Goal: Communication & Community: Answer question/provide support

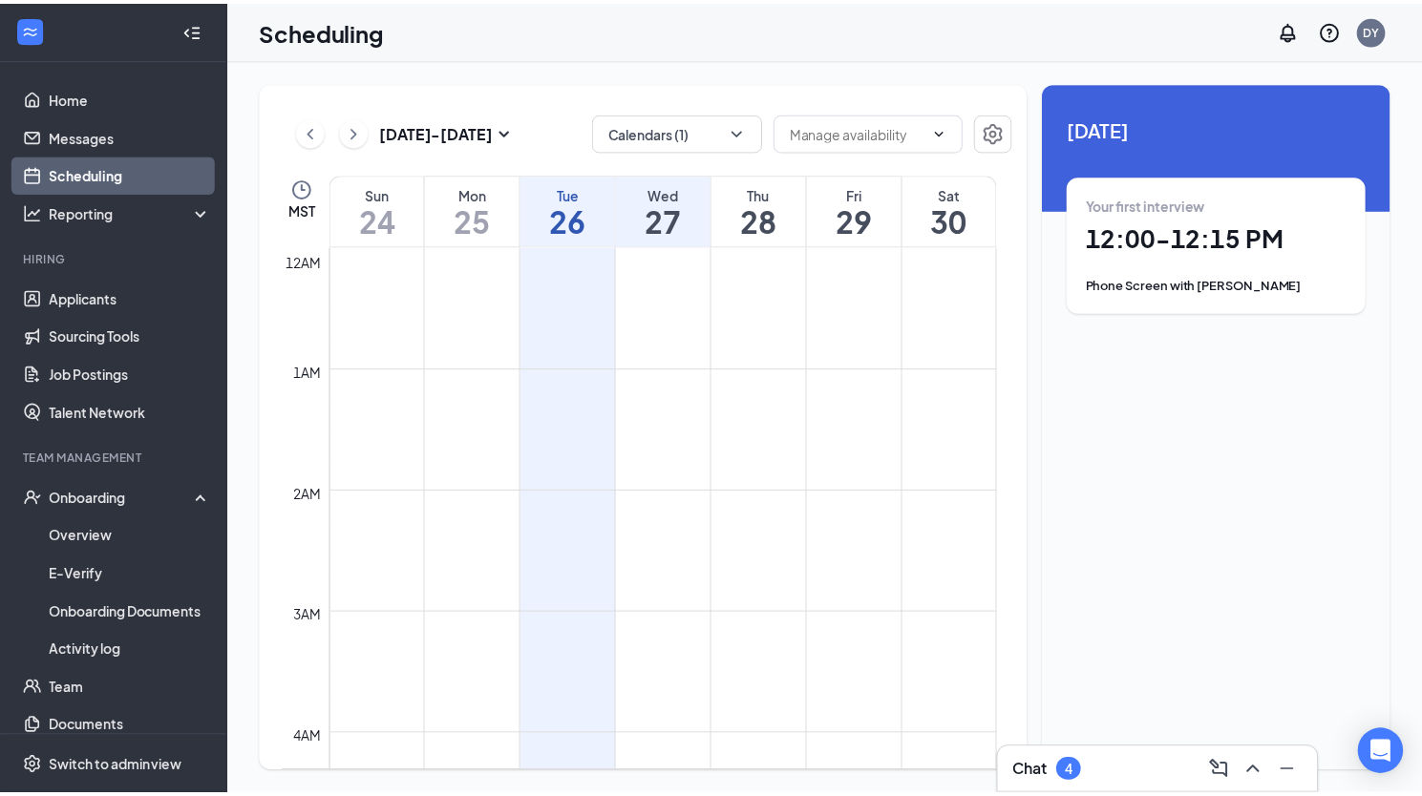
scroll to position [1321, 0]
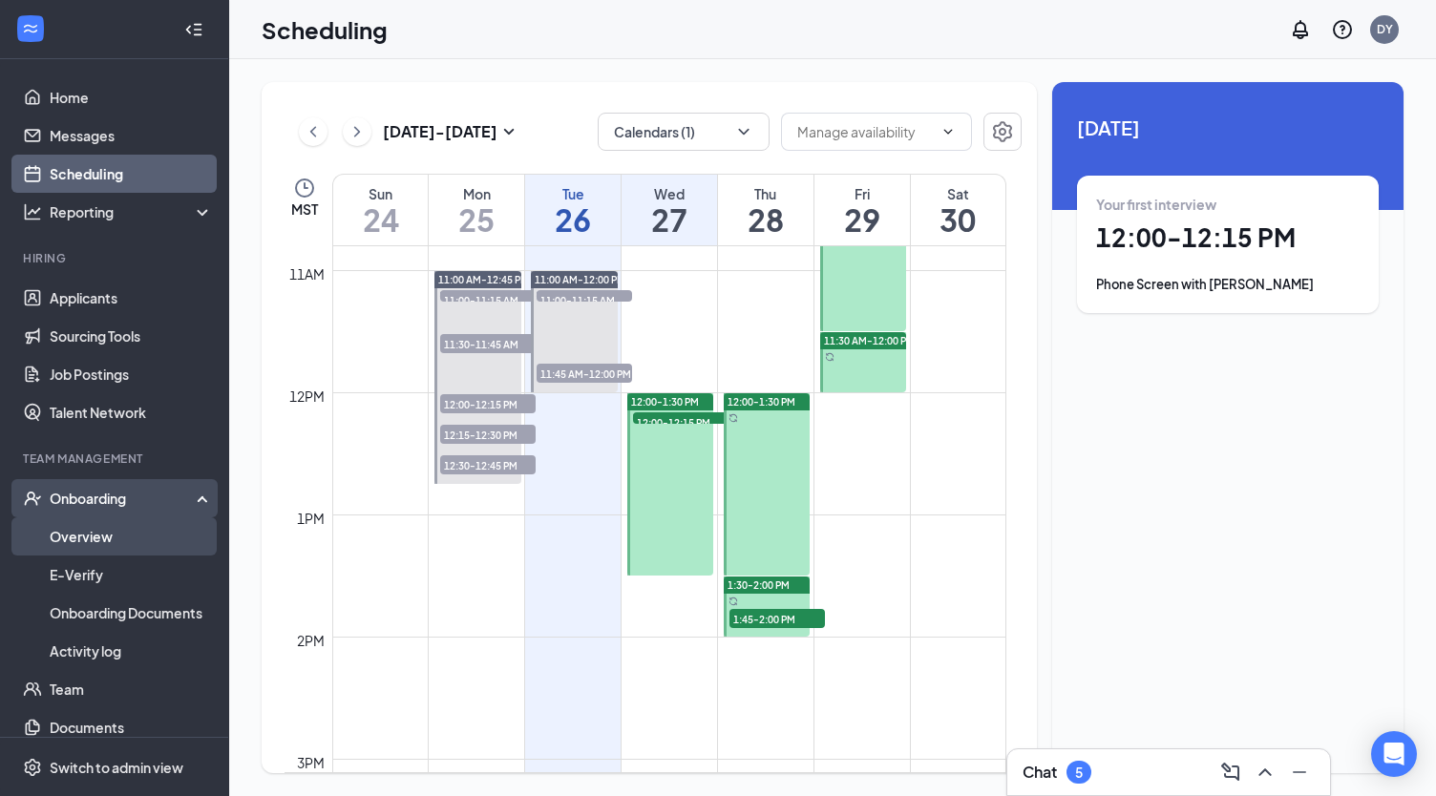
click at [94, 545] on link "Overview" at bounding box center [131, 537] width 163 height 38
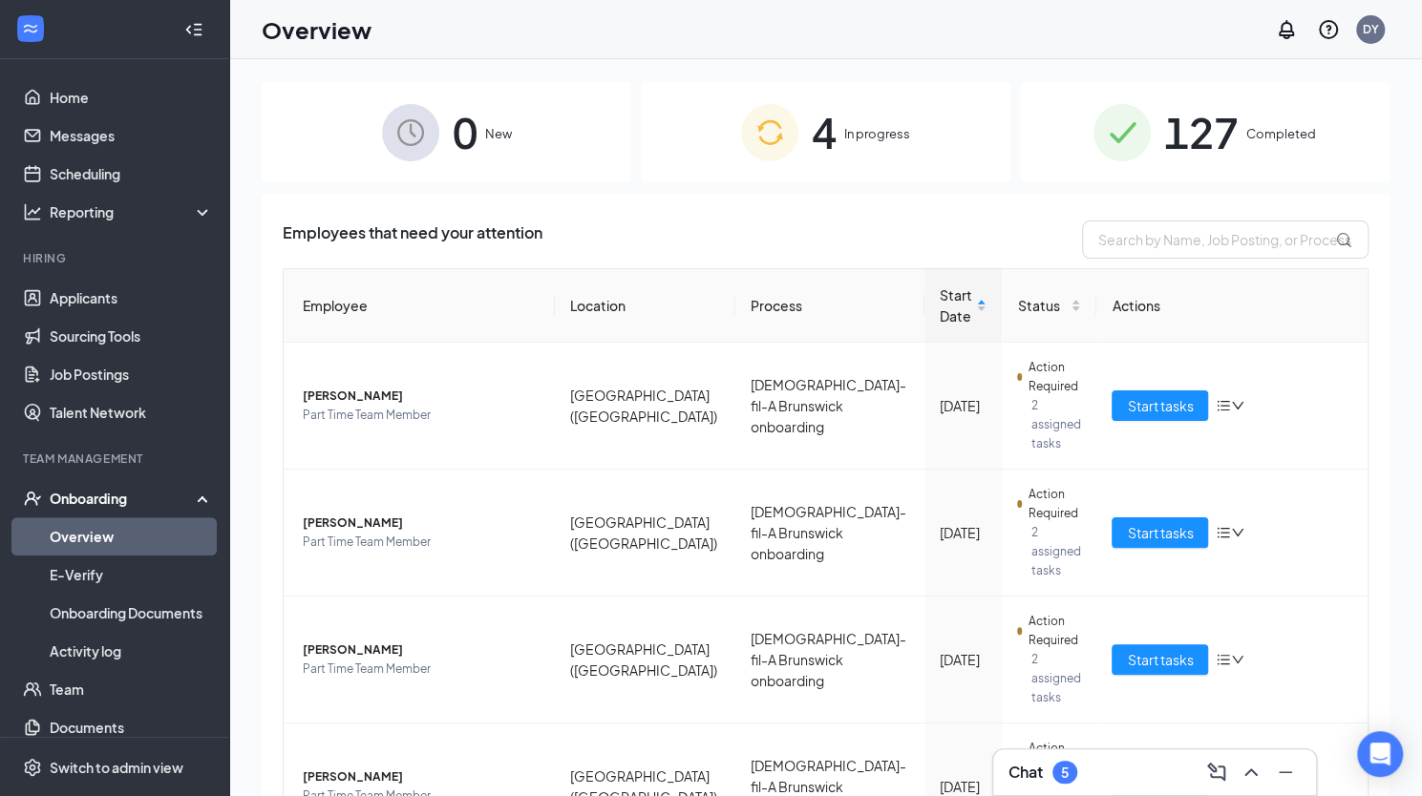
click at [1170, 135] on span "127" at bounding box center [1201, 132] width 74 height 66
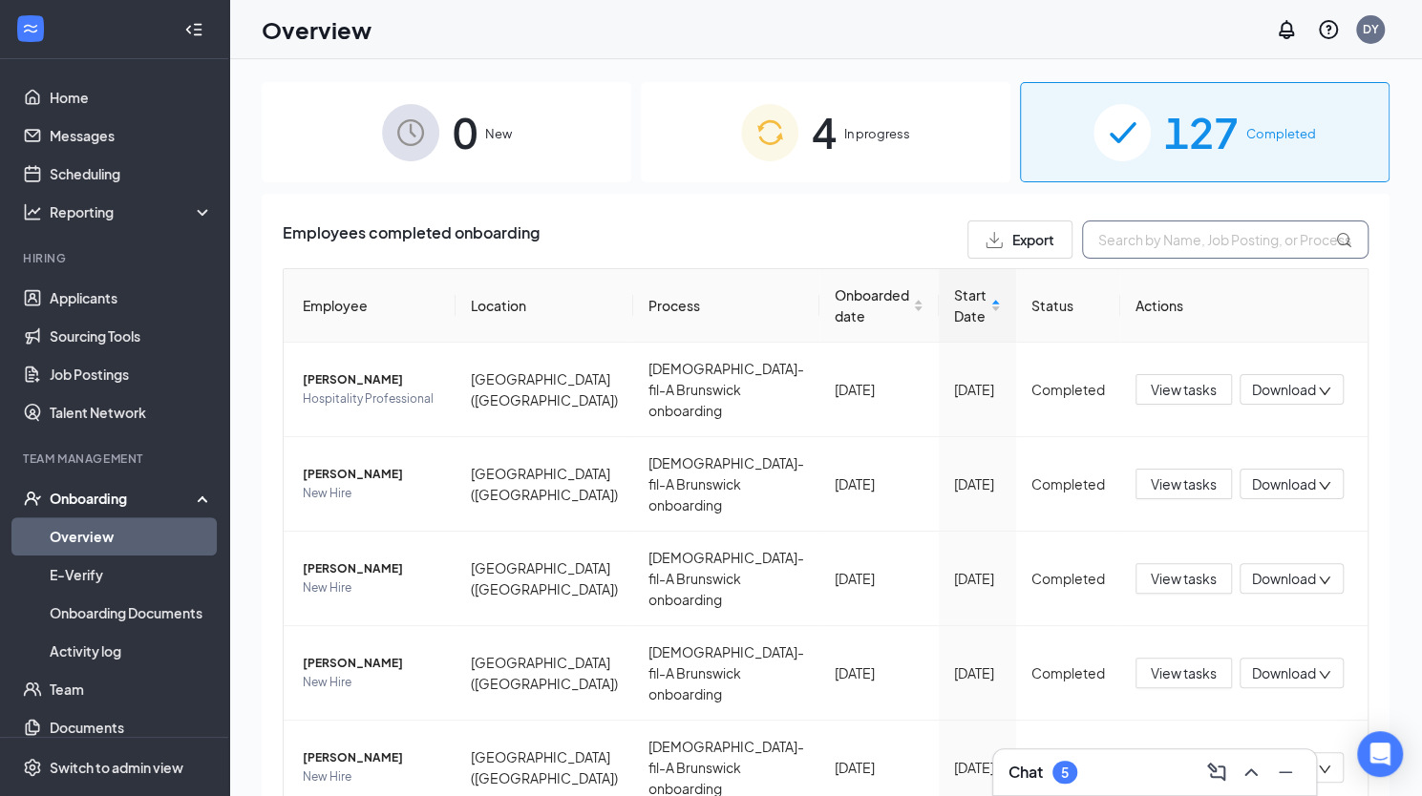
click at [1209, 253] on input "text" at bounding box center [1225, 240] width 286 height 38
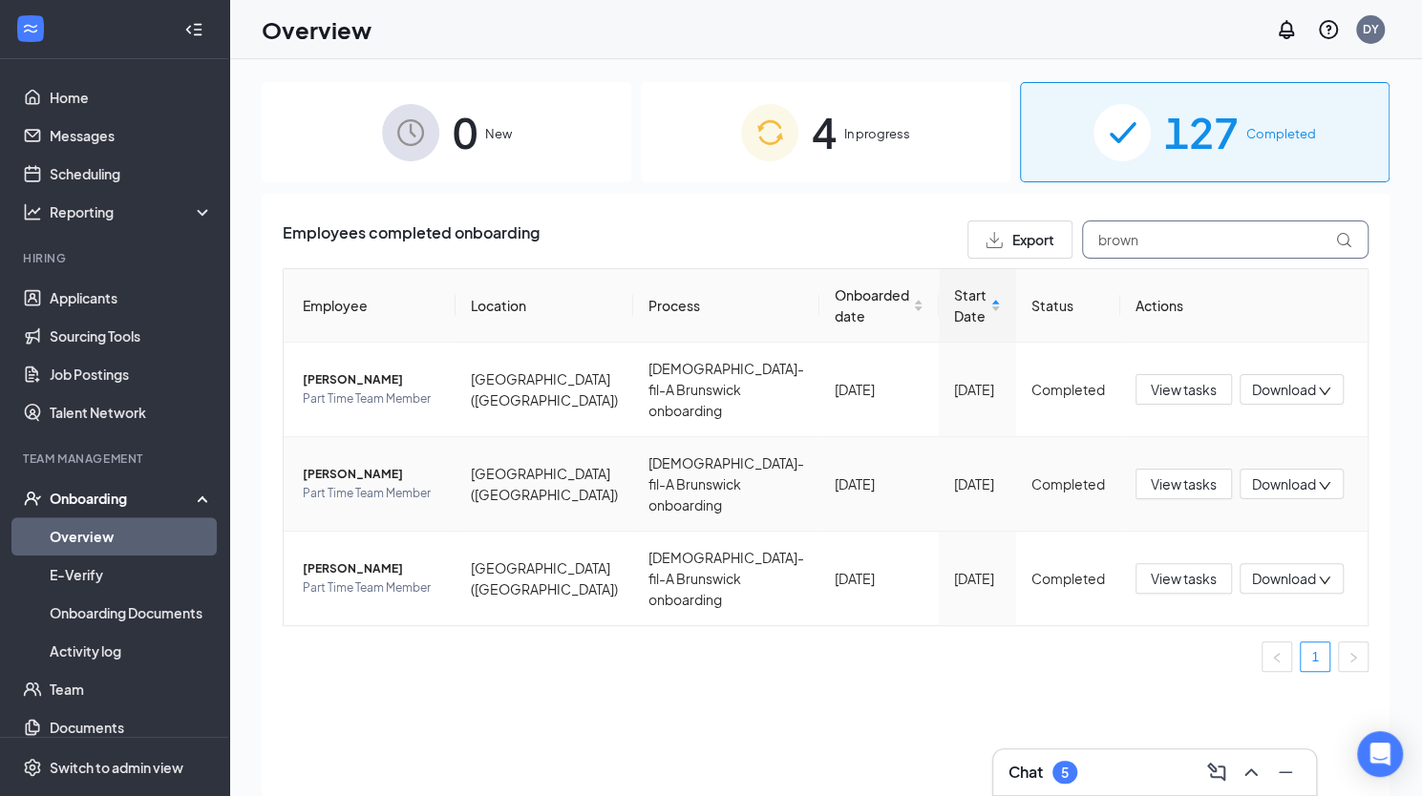
type input "brown"
click at [337, 480] on span "[PERSON_NAME]" at bounding box center [372, 474] width 138 height 19
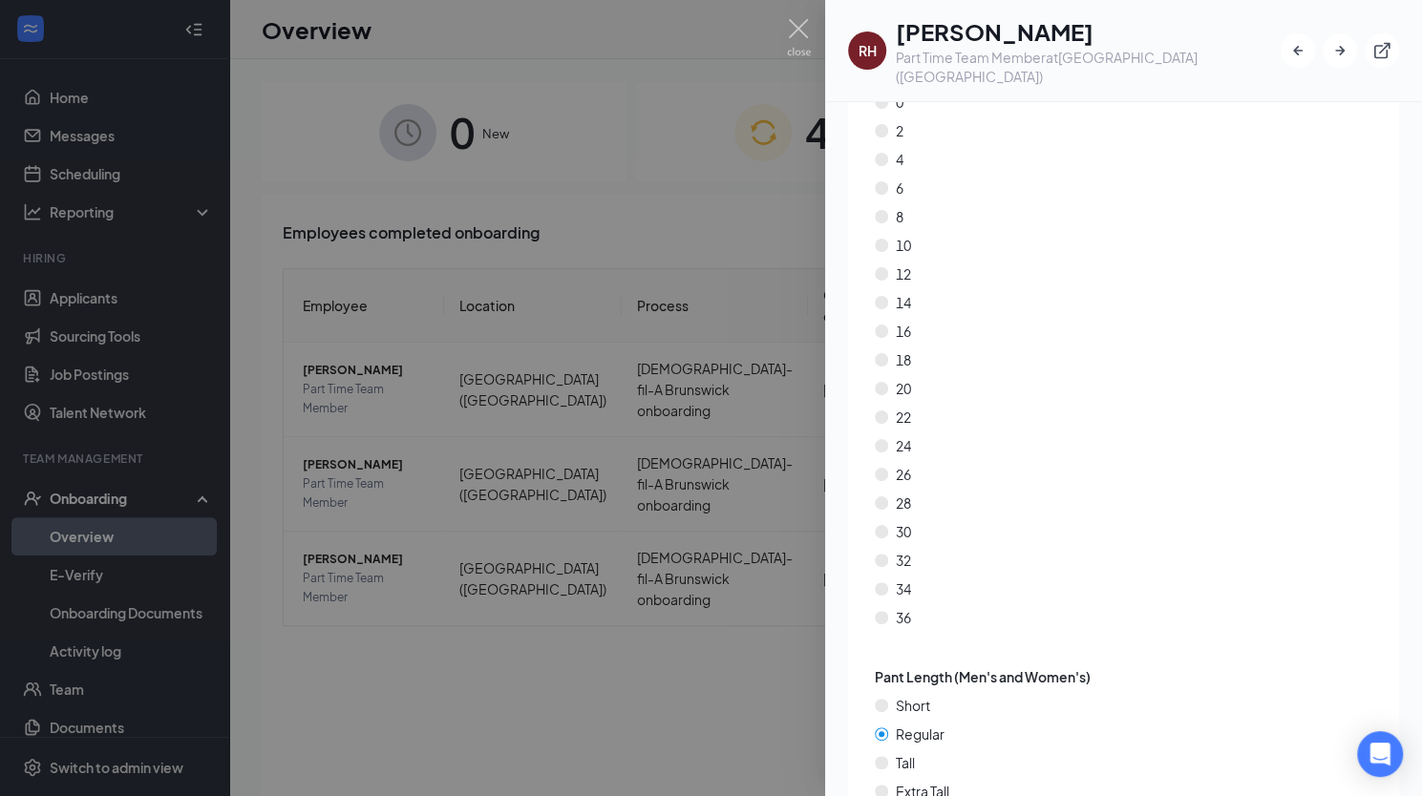
scroll to position [4209, 0]
click at [798, 20] on img at bounding box center [799, 37] width 24 height 37
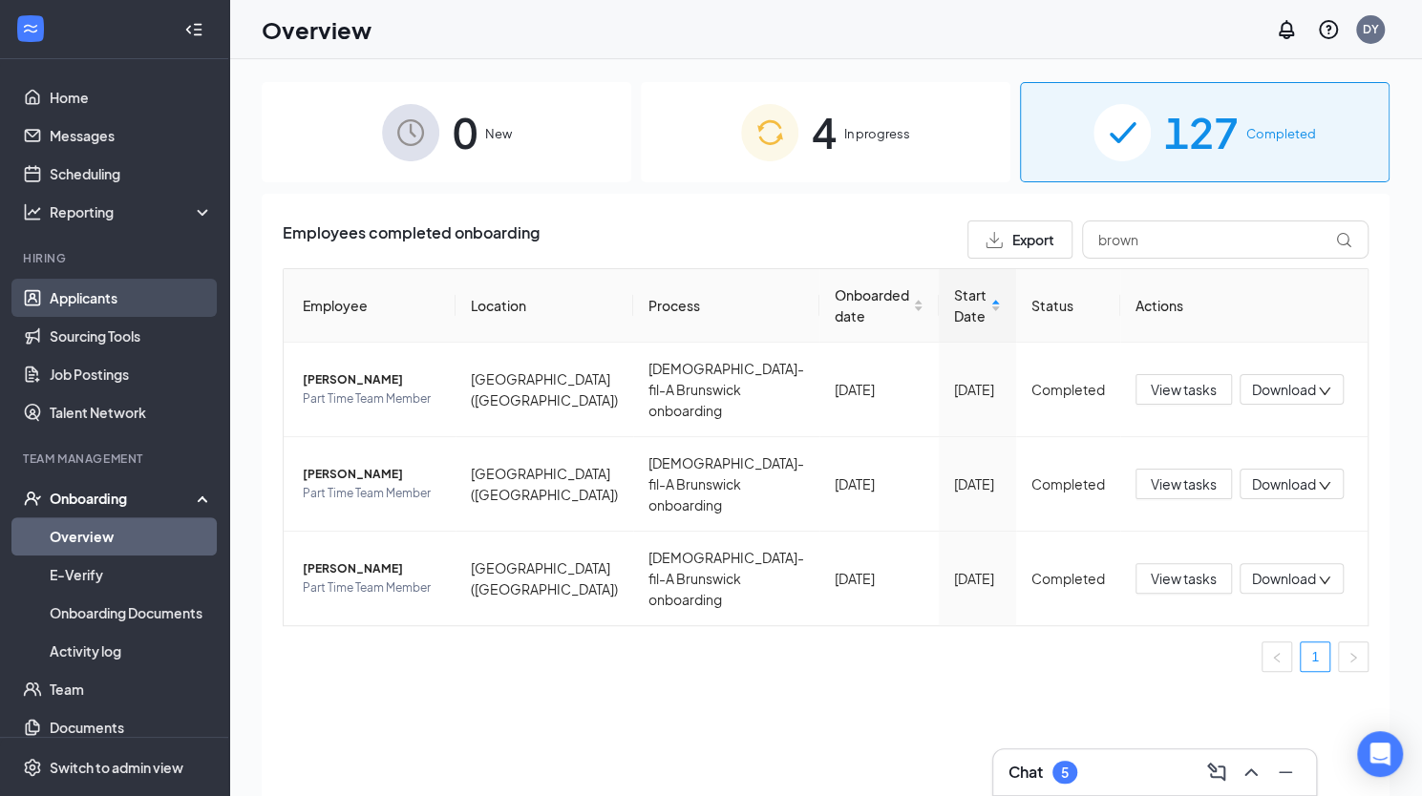
click at [95, 291] on link "Applicants" at bounding box center [131, 298] width 163 height 38
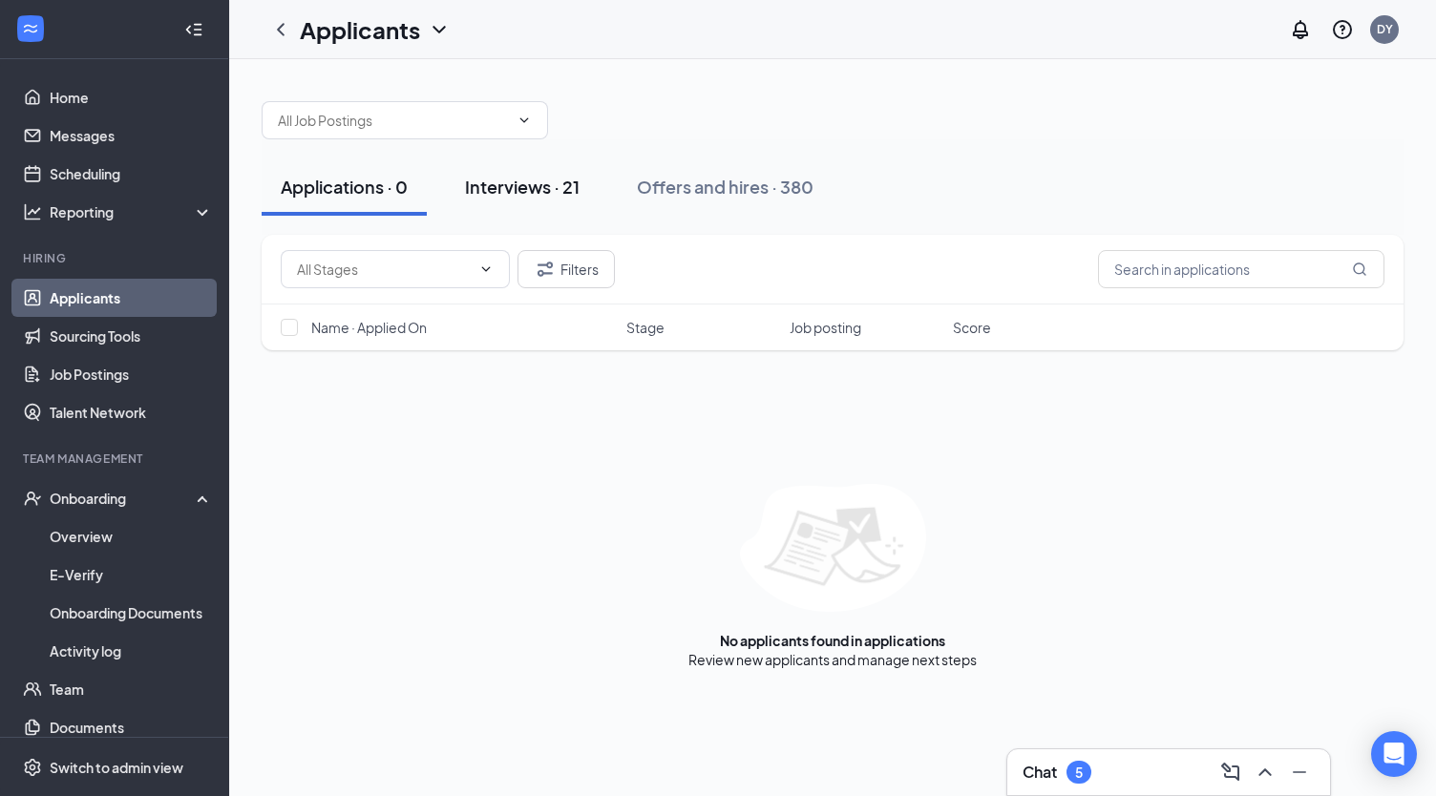
click at [507, 184] on div "Interviews · 21" at bounding box center [522, 187] width 115 height 24
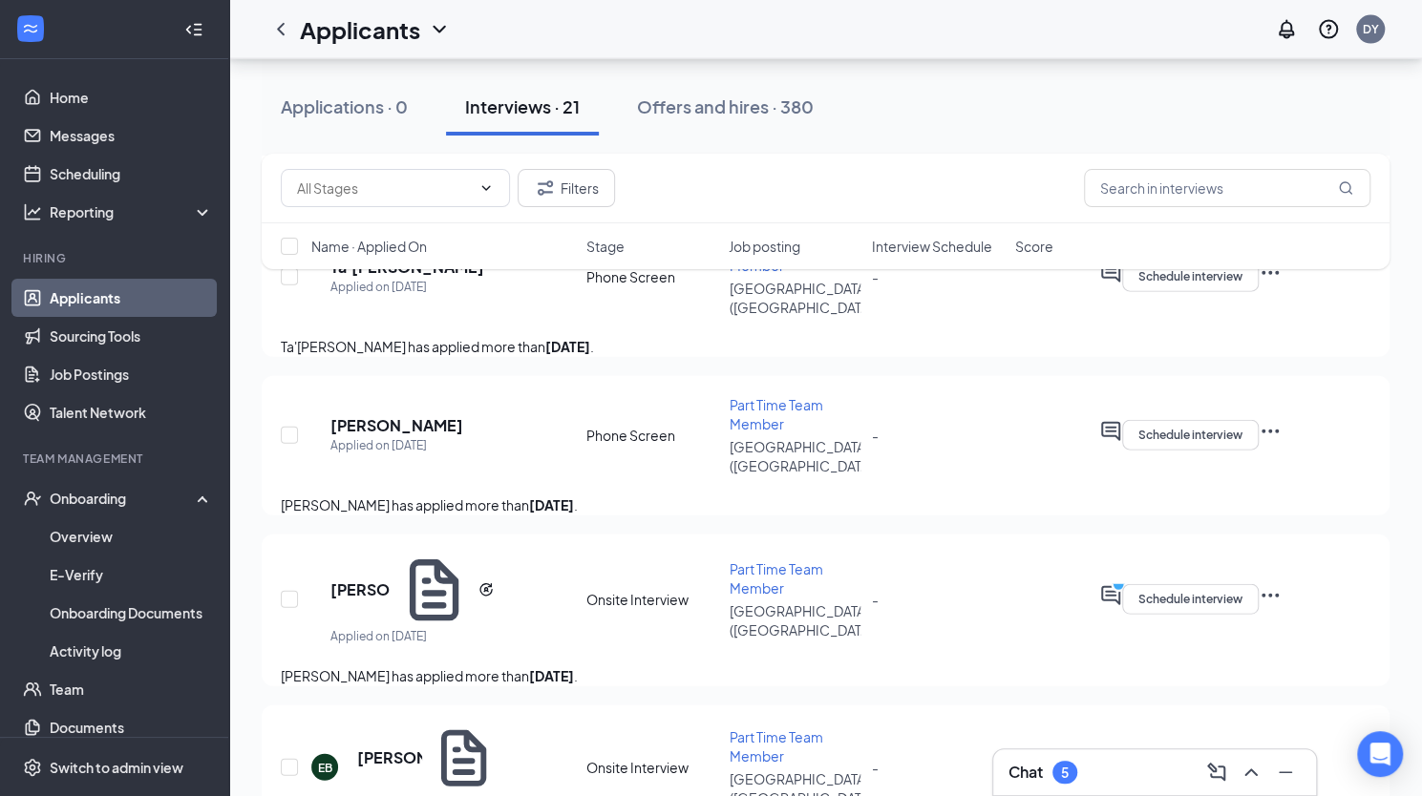
scroll to position [2429, 0]
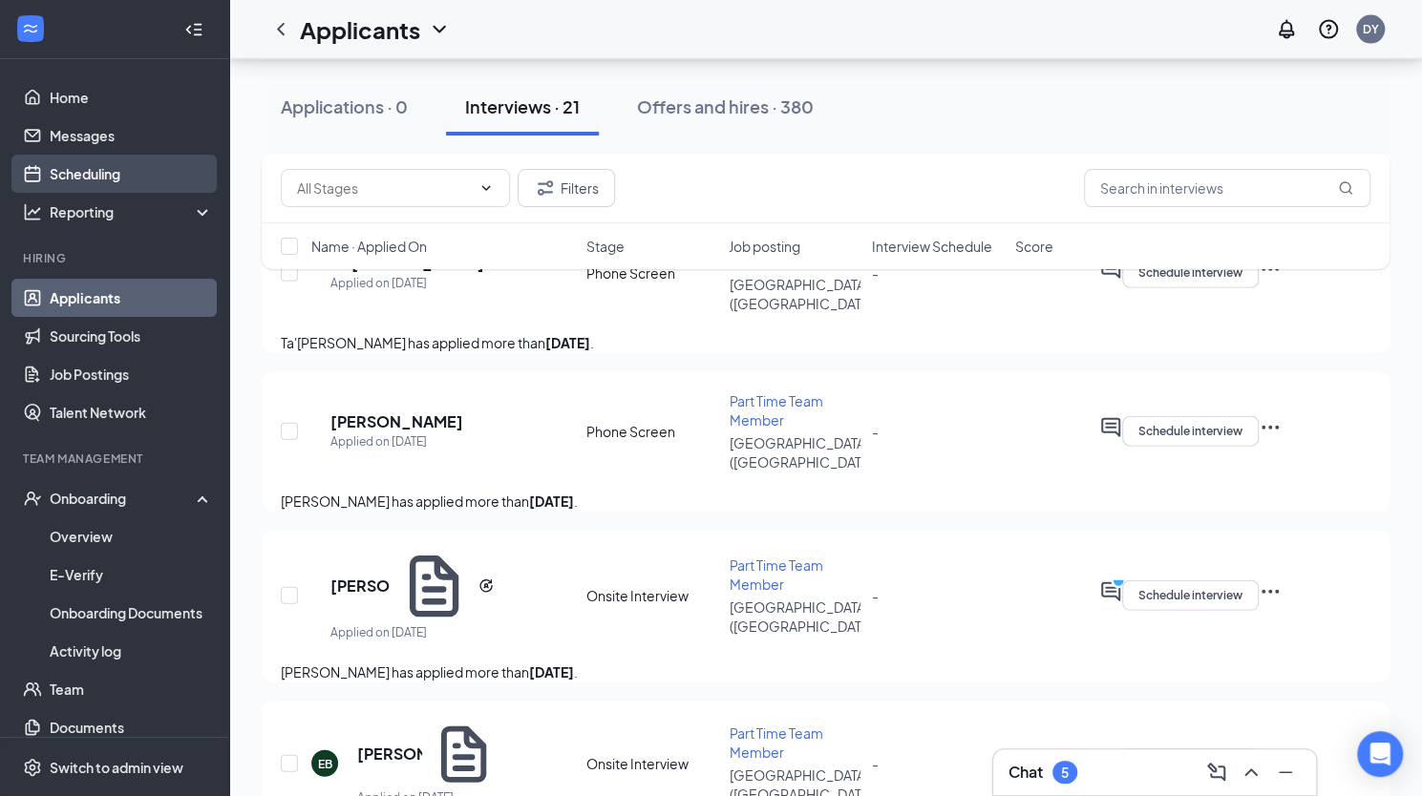
click at [90, 166] on link "Scheduling" at bounding box center [131, 174] width 163 height 38
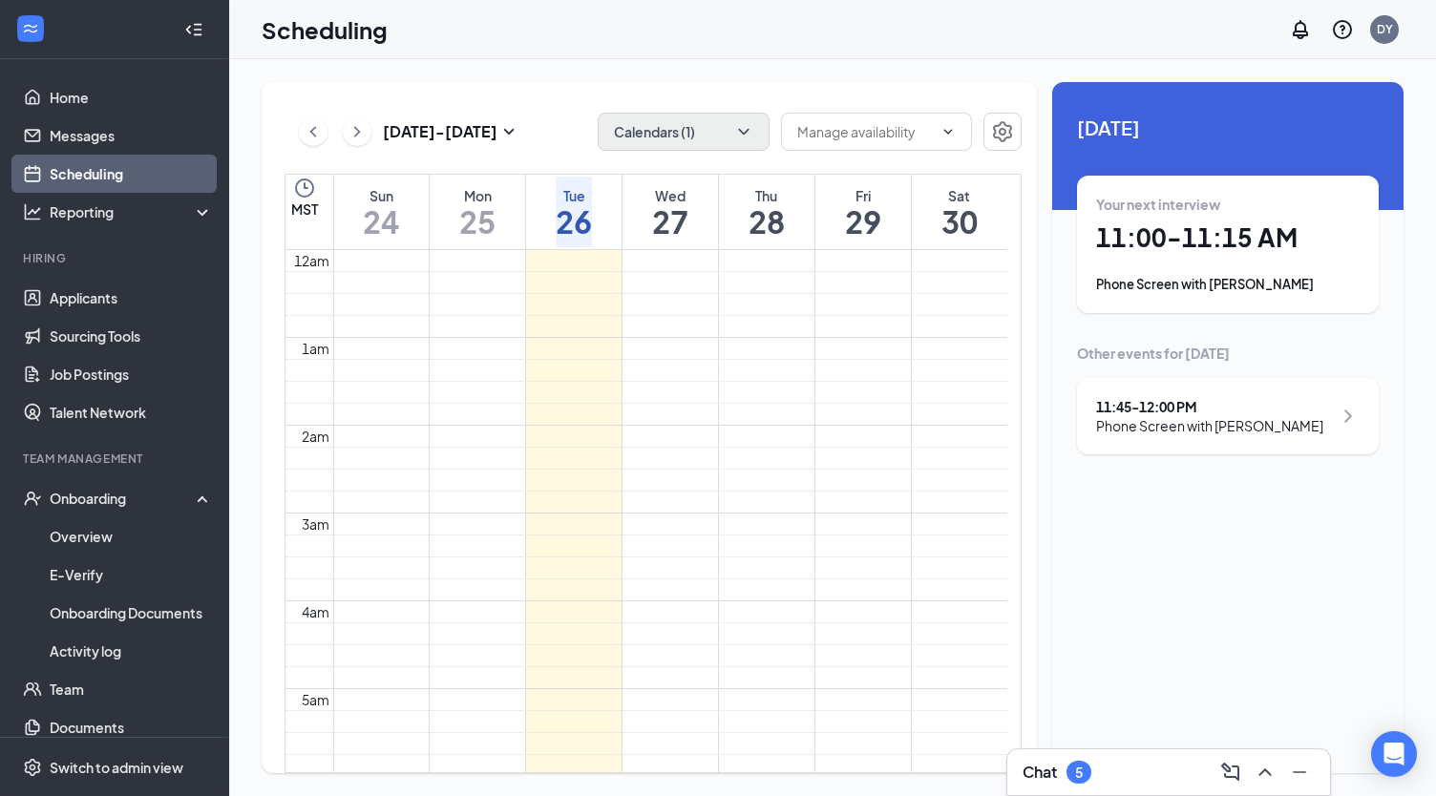
scroll to position [939, 0]
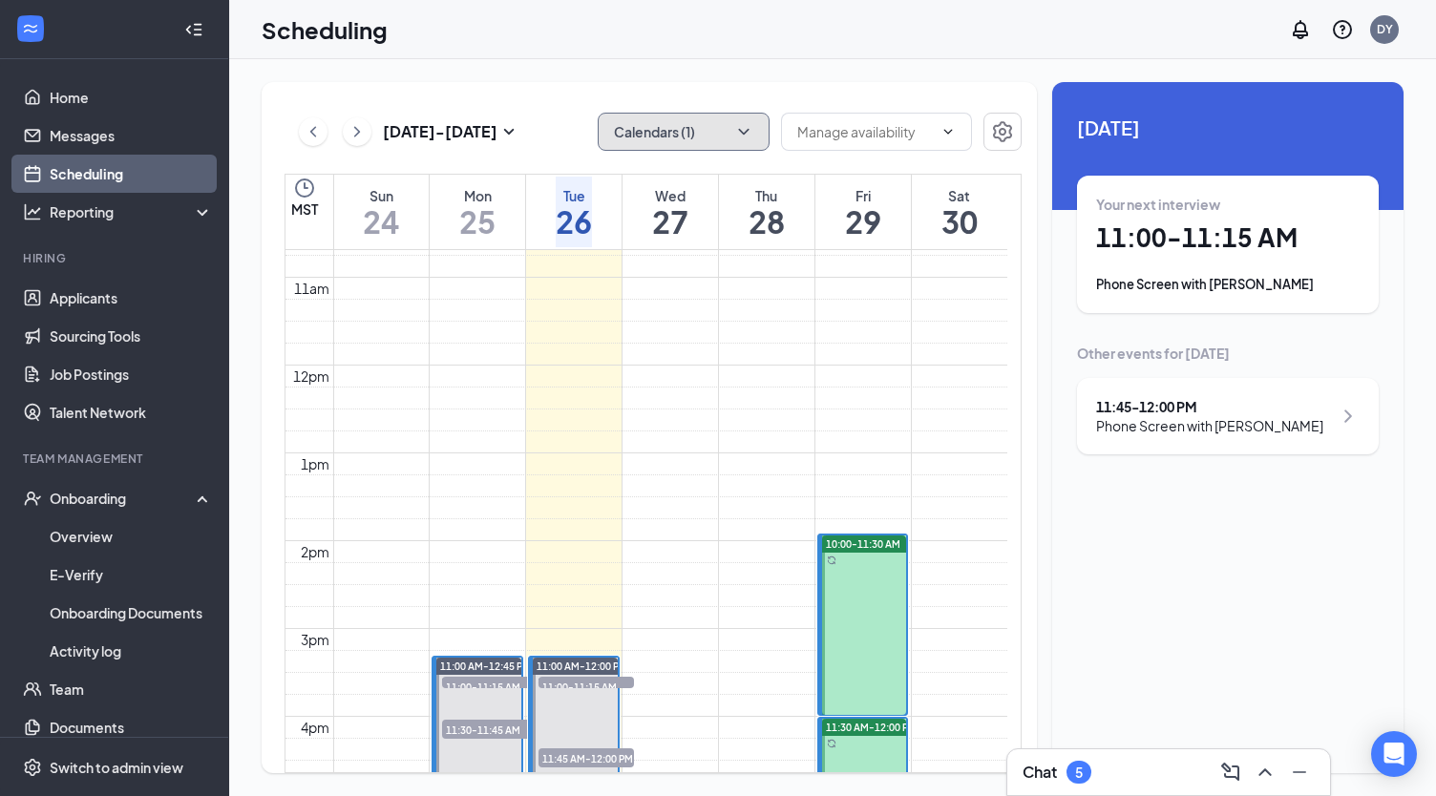
click at [678, 142] on button "Calendars (1)" at bounding box center [684, 132] width 172 height 38
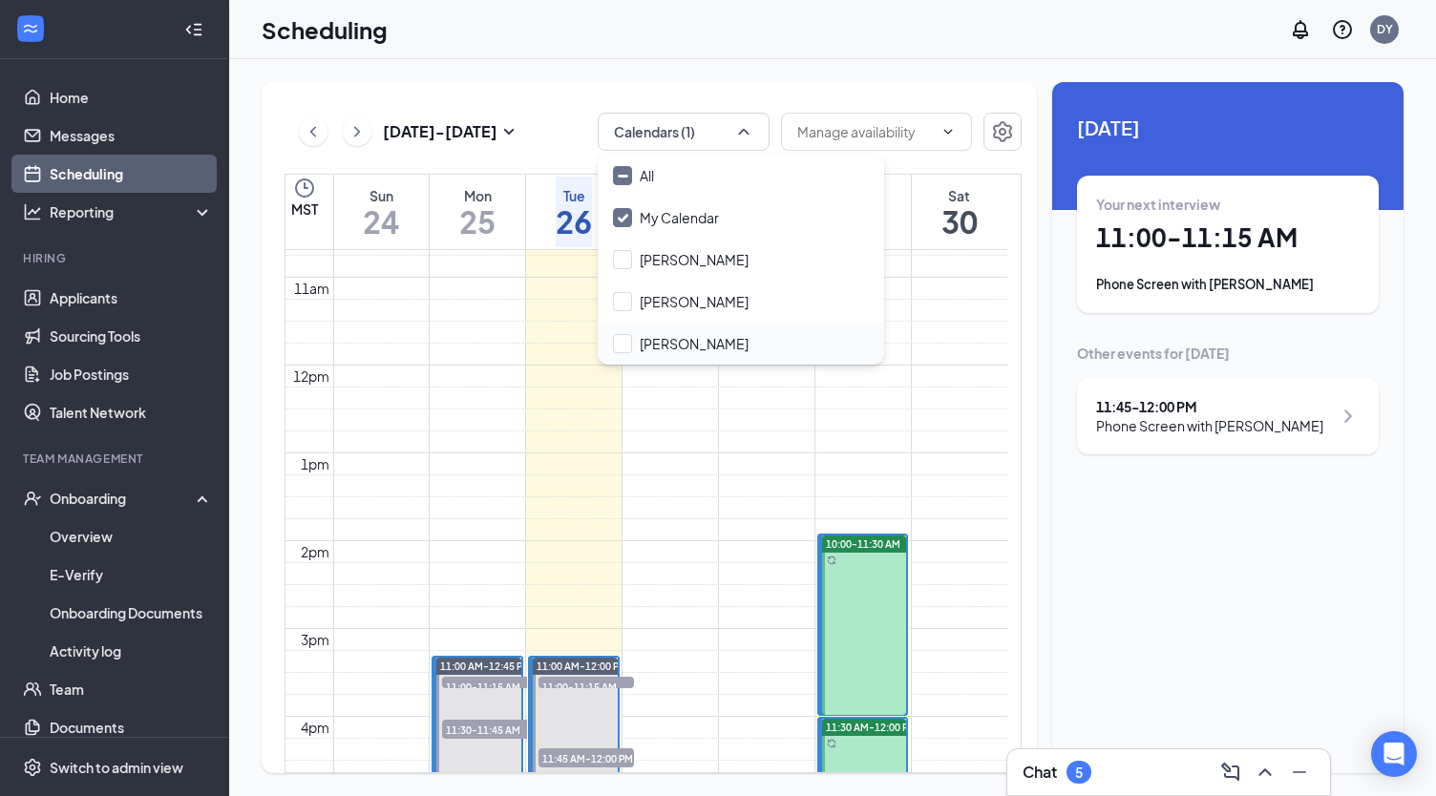
click at [623, 331] on div "[PERSON_NAME]" at bounding box center [741, 344] width 286 height 42
checkbox input "true"
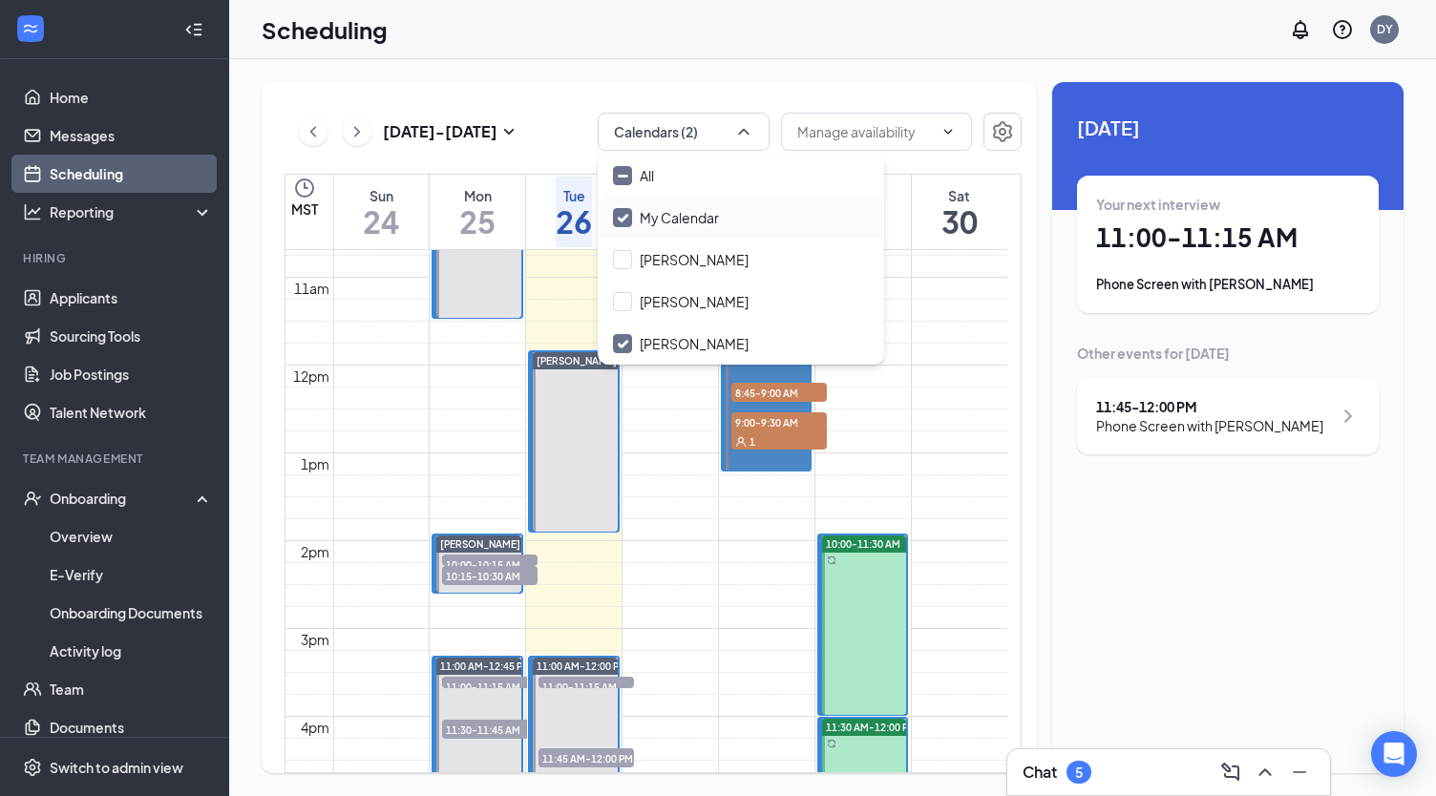
click at [624, 215] on input "My Calendar" at bounding box center [666, 217] width 106 height 19
checkbox input "false"
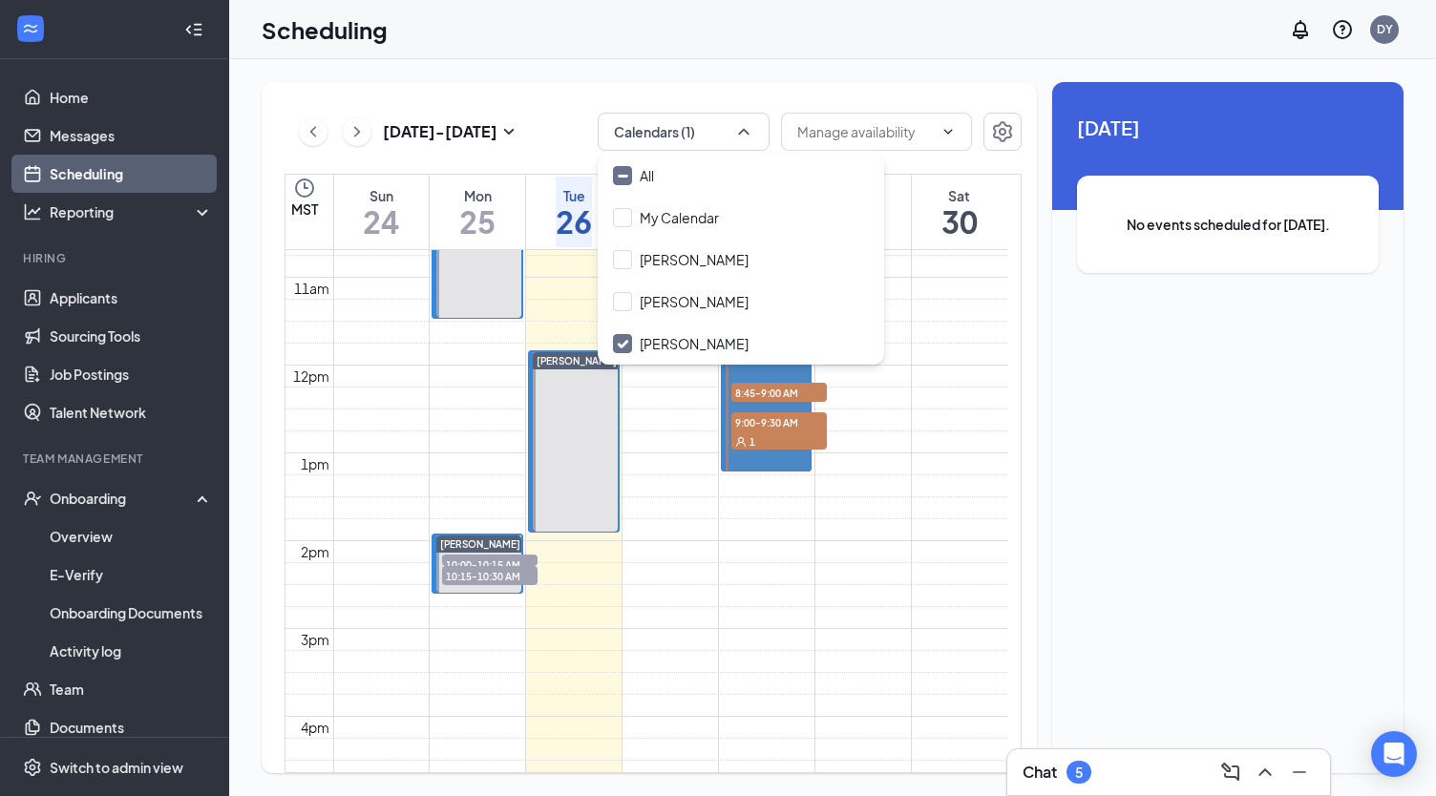
click at [781, 74] on div "[DATE] - [DATE] Calendars (1) MST Sun 24 Mon 25 Tue 26 Wed 27 Thu 28 Fri 29 Sat…" at bounding box center [832, 427] width 1207 height 737
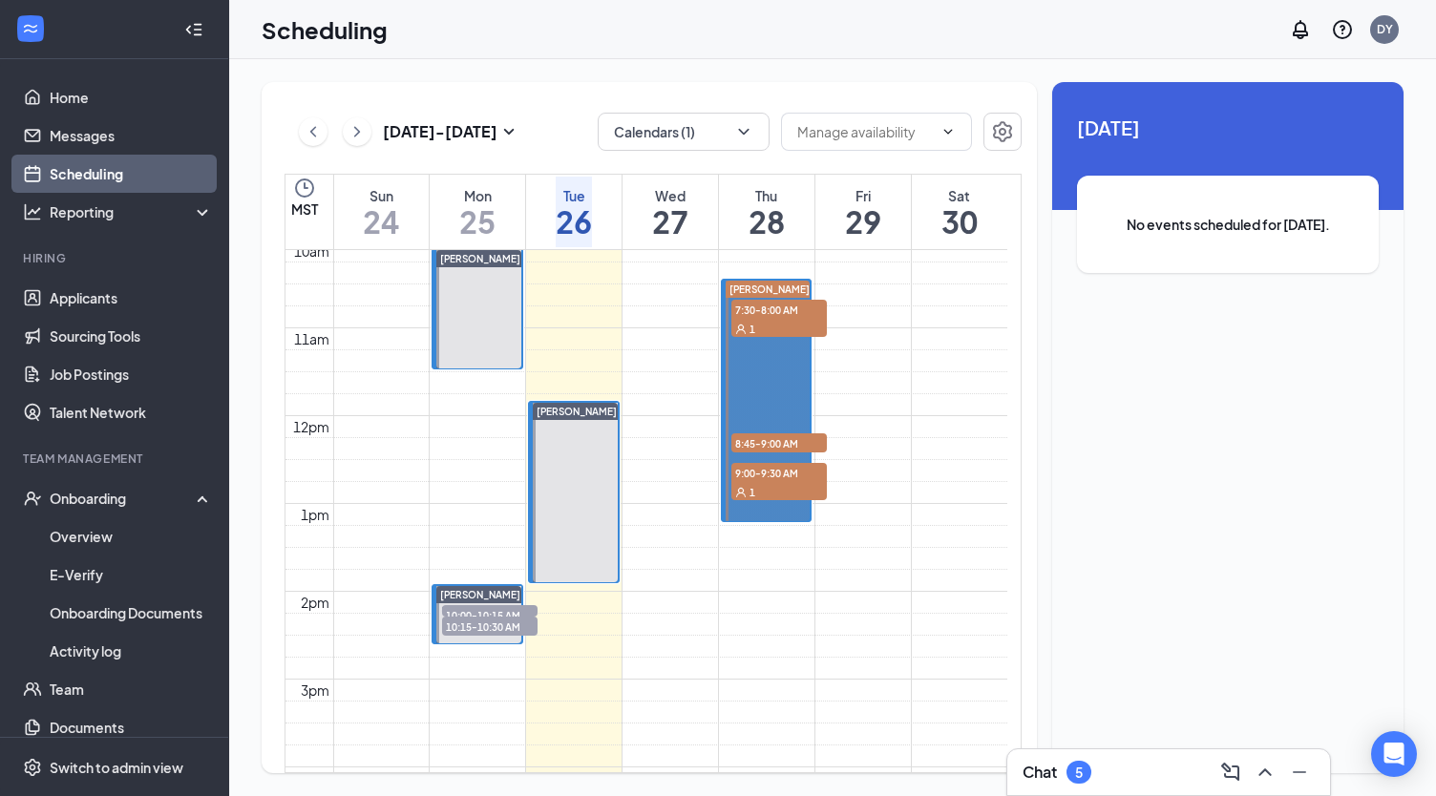
scroll to position [939, 0]
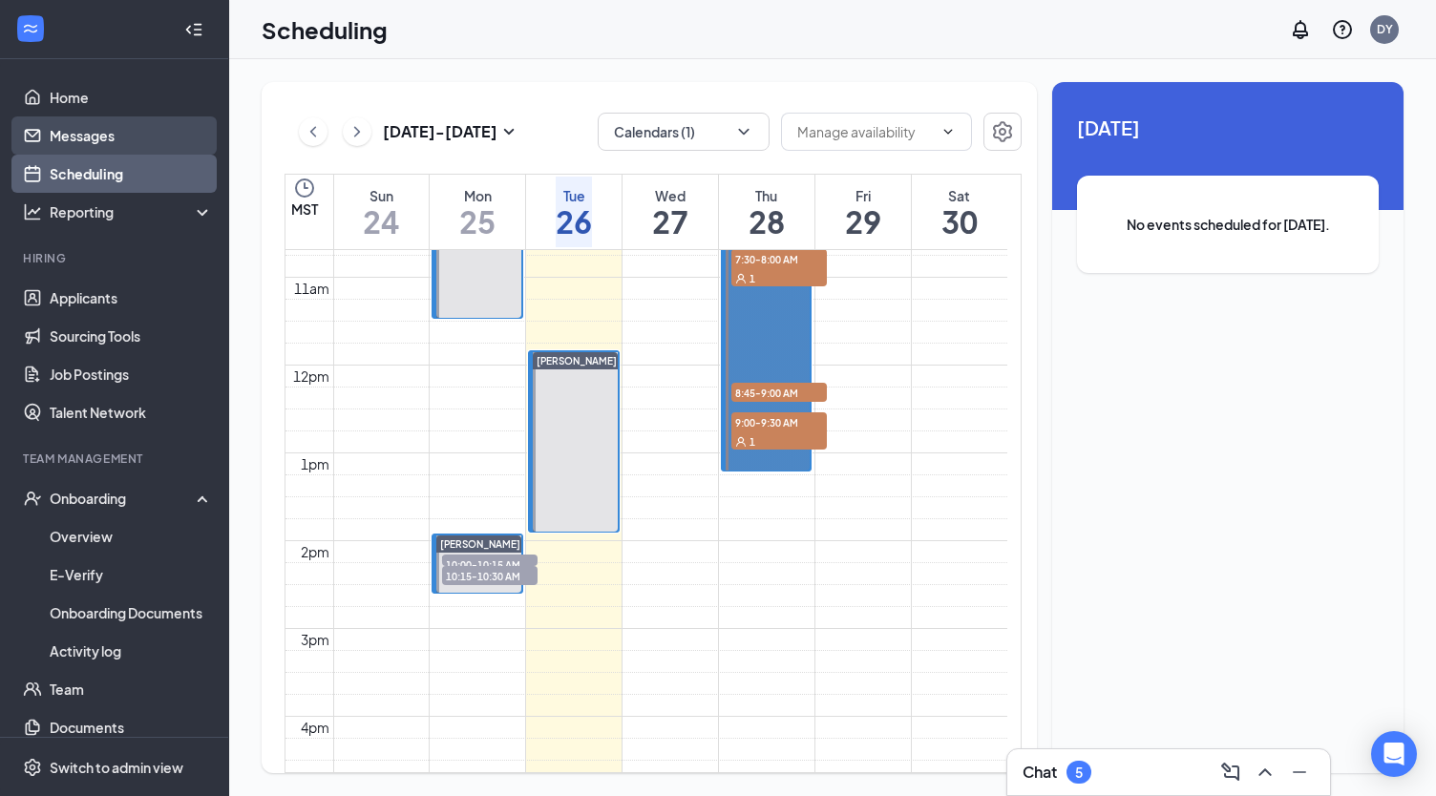
click at [98, 131] on link "Messages" at bounding box center [131, 135] width 163 height 38
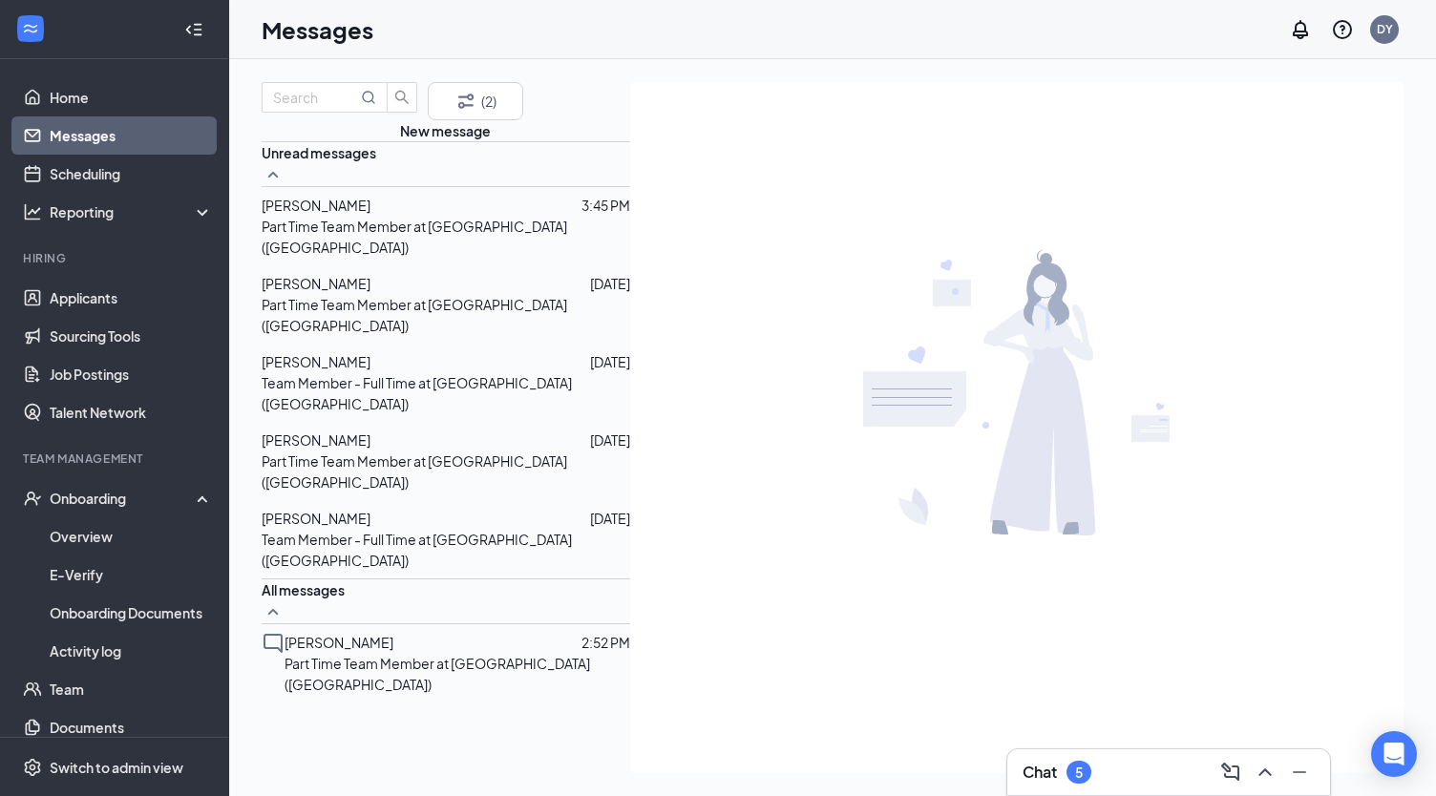
click at [370, 292] on span "[PERSON_NAME]" at bounding box center [316, 283] width 109 height 17
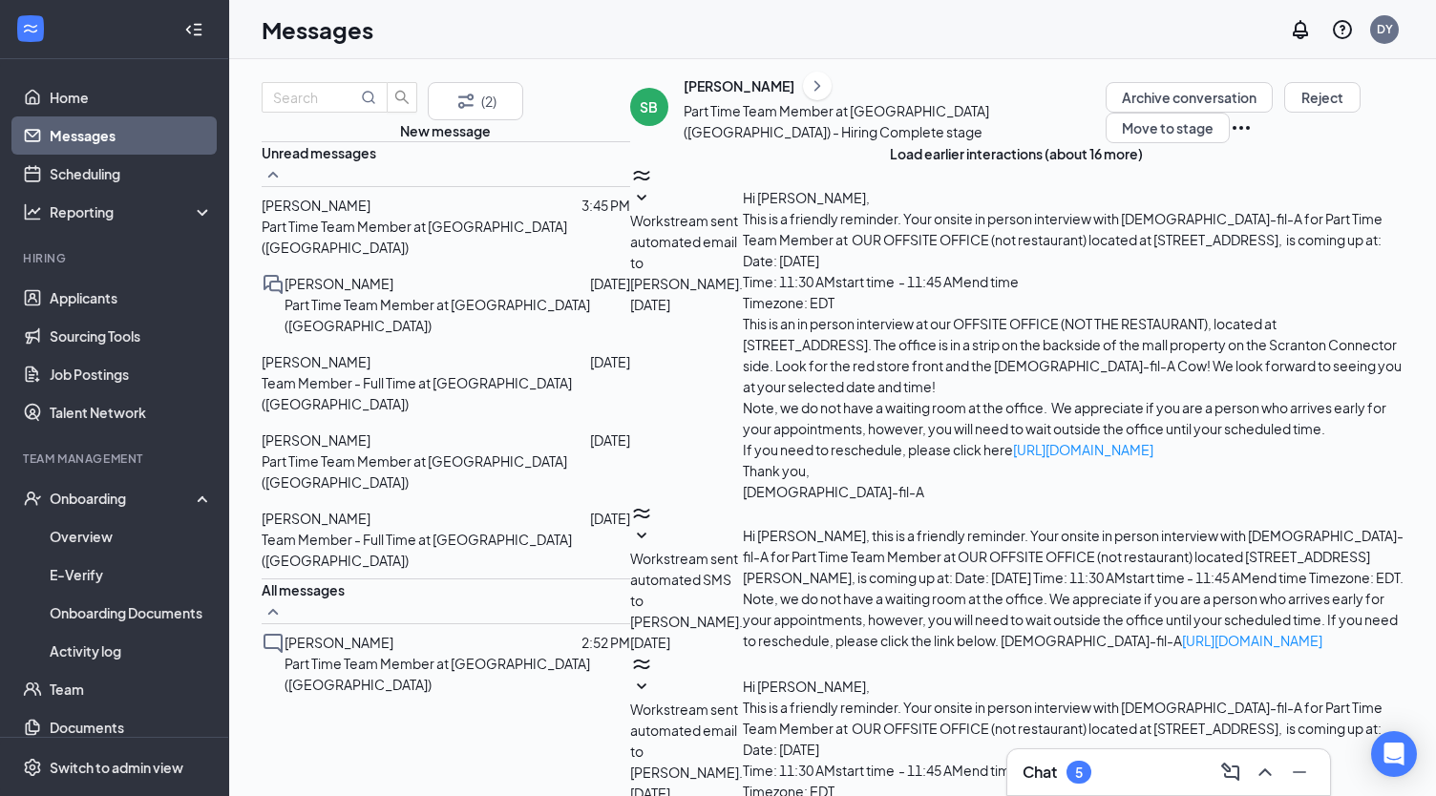
scroll to position [514, 0]
type textarea "sending now"
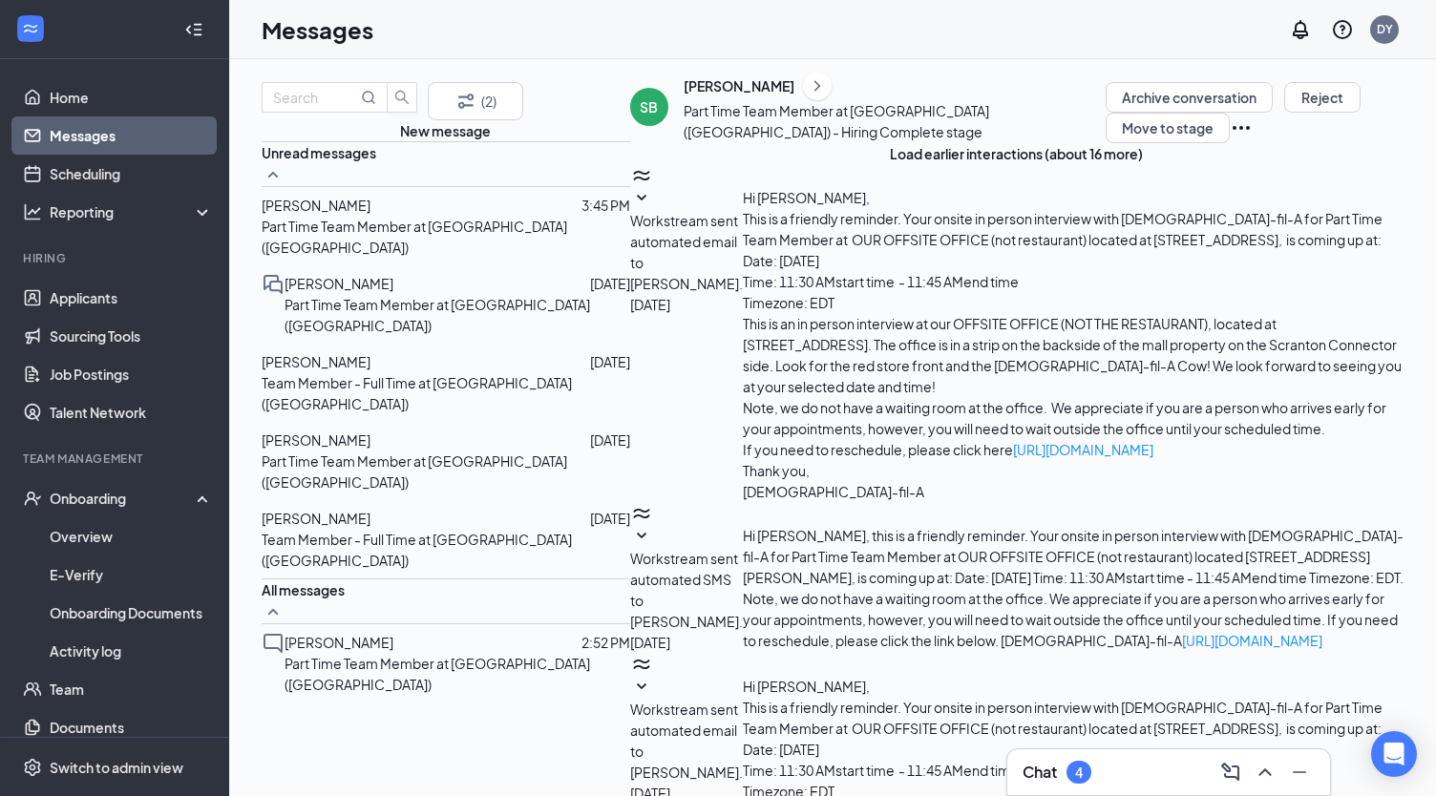
type textarea "I see that you have already changed your user name, do you still need the link?"
click at [386, 529] on p "Team Member - Full Time at [GEOGRAPHIC_DATA] ([GEOGRAPHIC_DATA])" at bounding box center [446, 550] width 369 height 42
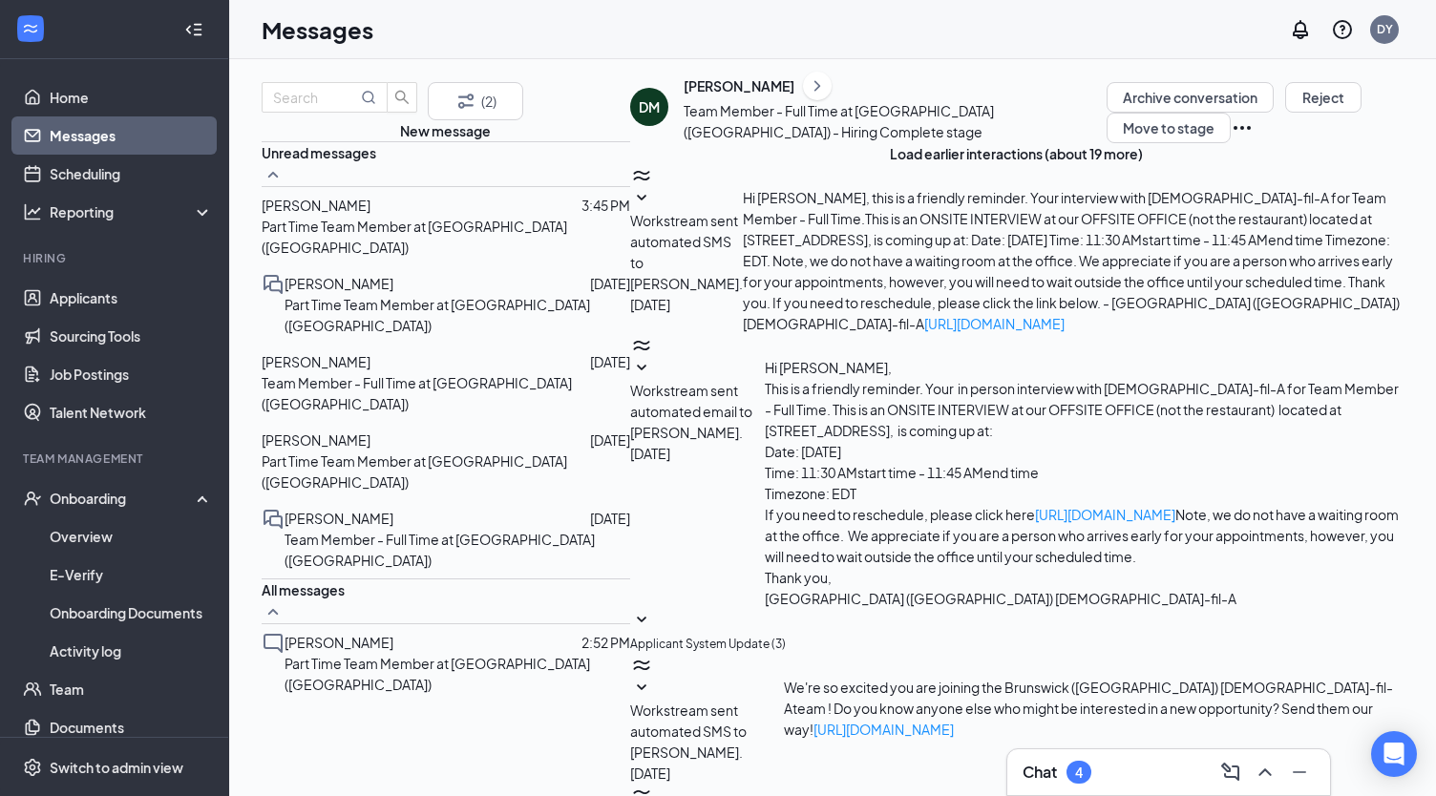
scroll to position [777, 0]
click at [370, 432] on span "[PERSON_NAME]" at bounding box center [316, 440] width 109 height 17
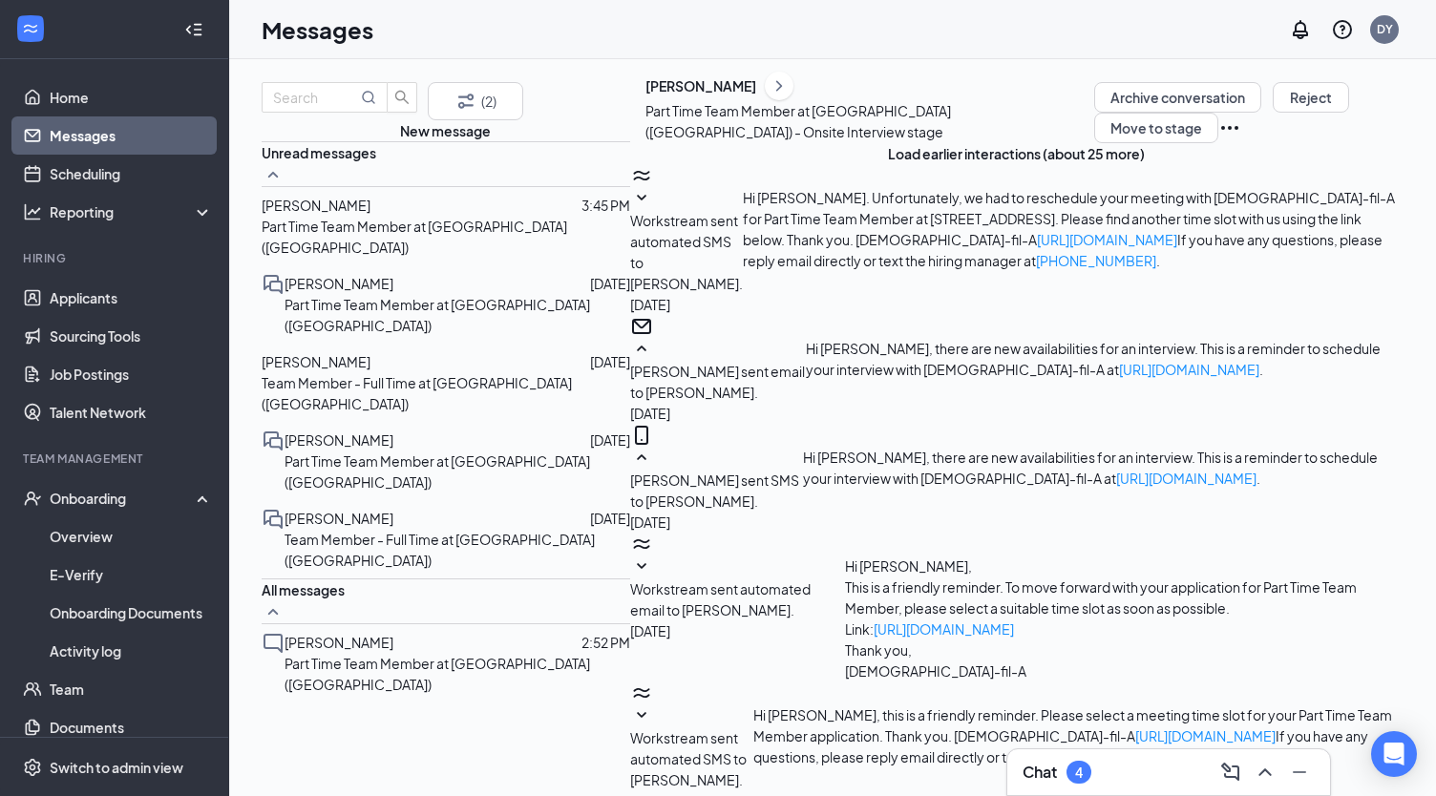
scroll to position [686, 0]
type textarea "there are some [DATE]."
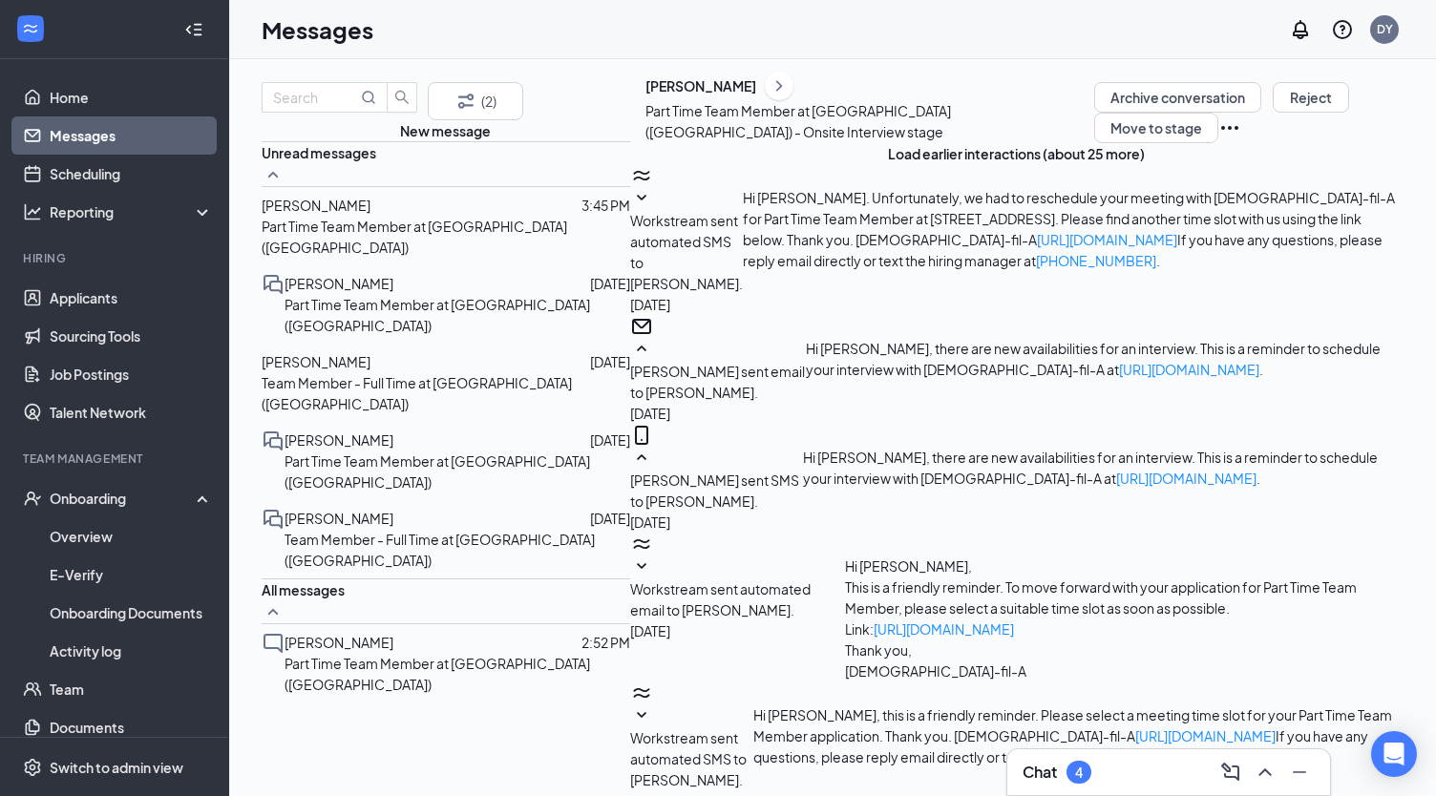
scroll to position [789, 0]
click at [370, 370] on span "[PERSON_NAME]" at bounding box center [316, 361] width 109 height 17
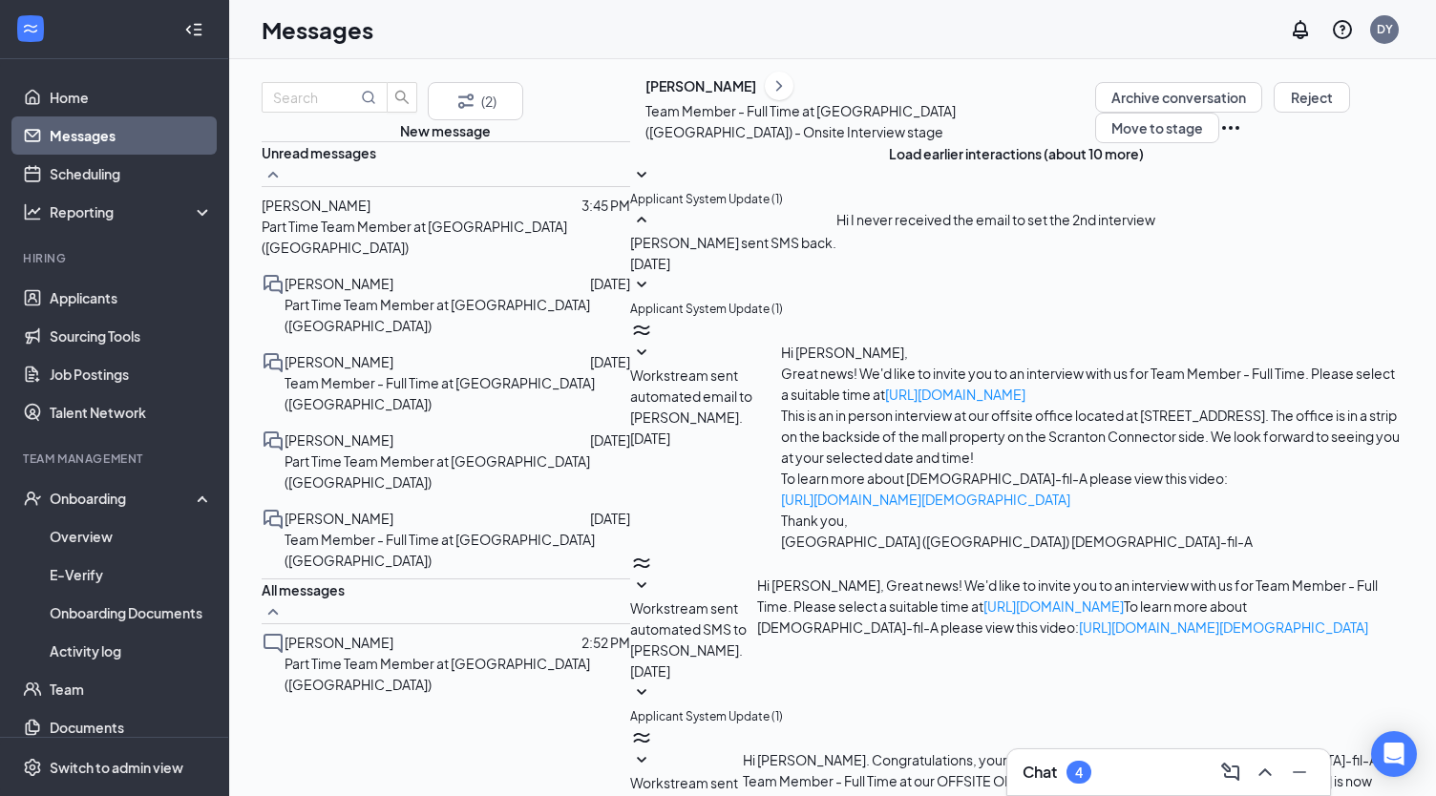
scroll to position [361, 0]
click at [374, 292] on span "[PERSON_NAME]" at bounding box center [339, 283] width 109 height 17
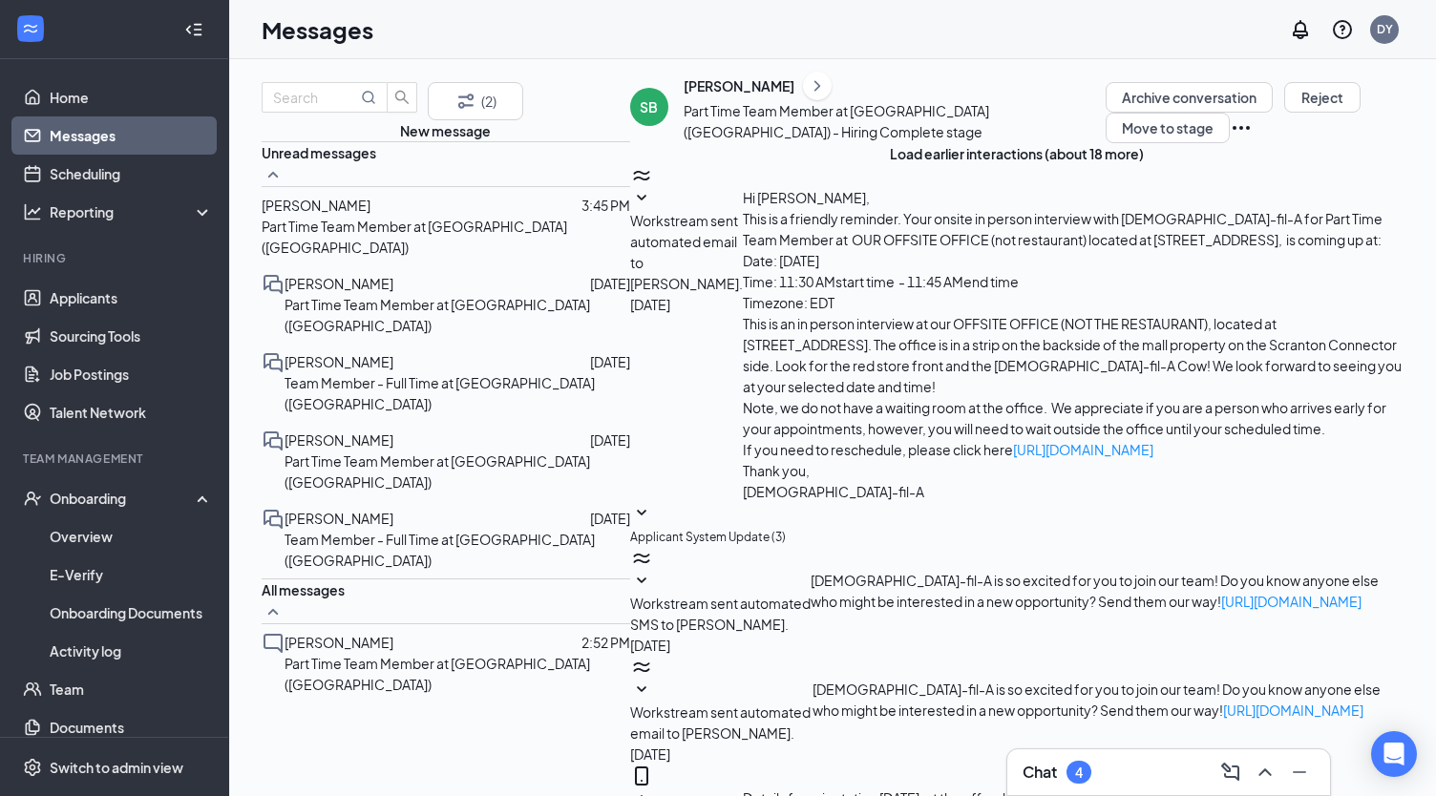
scroll to position [579, 0]
click at [370, 214] on span "[PERSON_NAME]" at bounding box center [316, 205] width 109 height 17
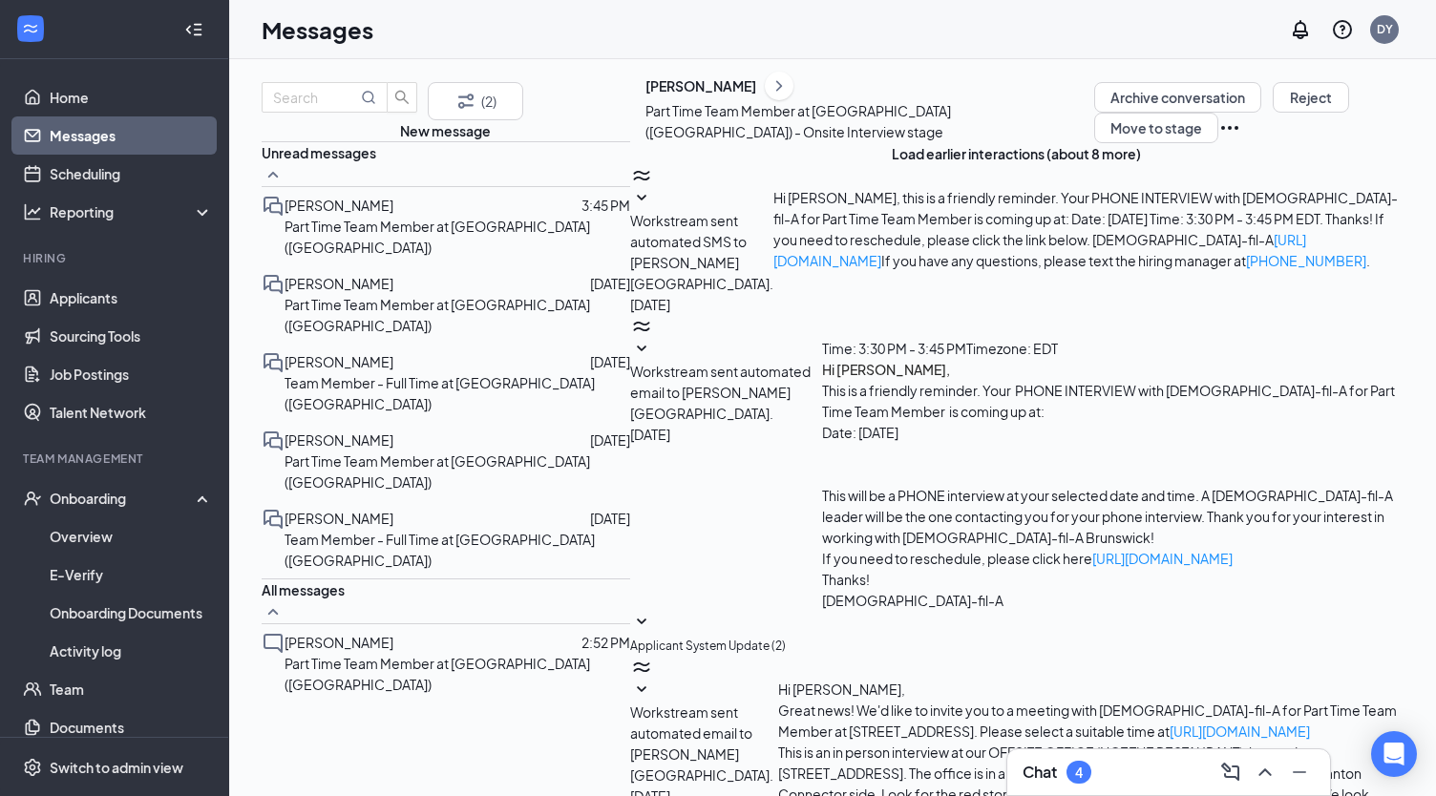
scroll to position [481, 0]
type textarea "No, there are openings [DATE] though"
